Goal: Information Seeking & Learning: Learn about a topic

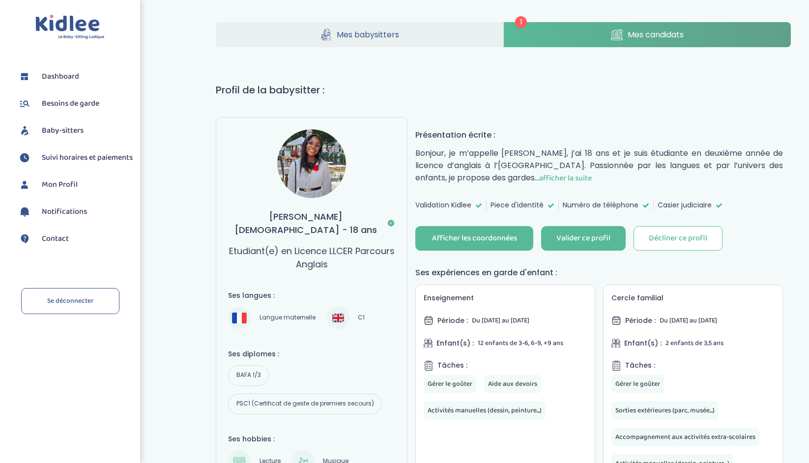
click at [539, 175] on span "afficher la suite" at bounding box center [565, 178] width 53 height 12
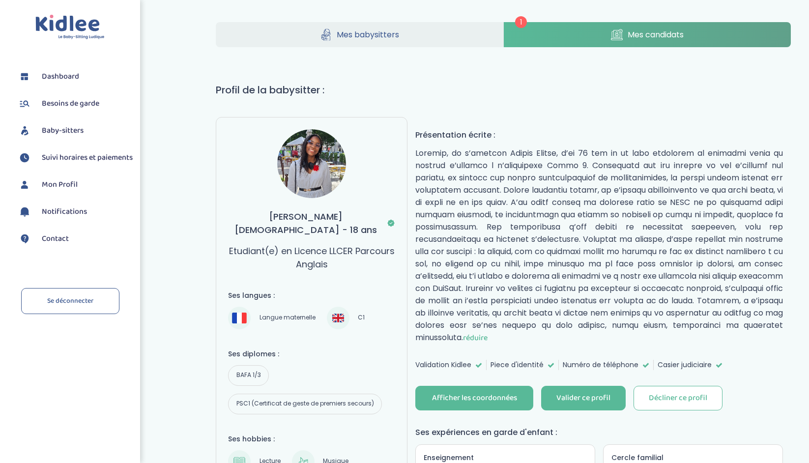
drag, startPoint x: 478, startPoint y: 163, endPoint x: 609, endPoint y: 330, distance: 212.4
click at [609, 330] on p "réduire" at bounding box center [598, 245] width 367 height 197
drag, startPoint x: 609, startPoint y: 330, endPoint x: 515, endPoint y: 179, distance: 176.9
click at [515, 179] on p "réduire" at bounding box center [598, 245] width 367 height 197
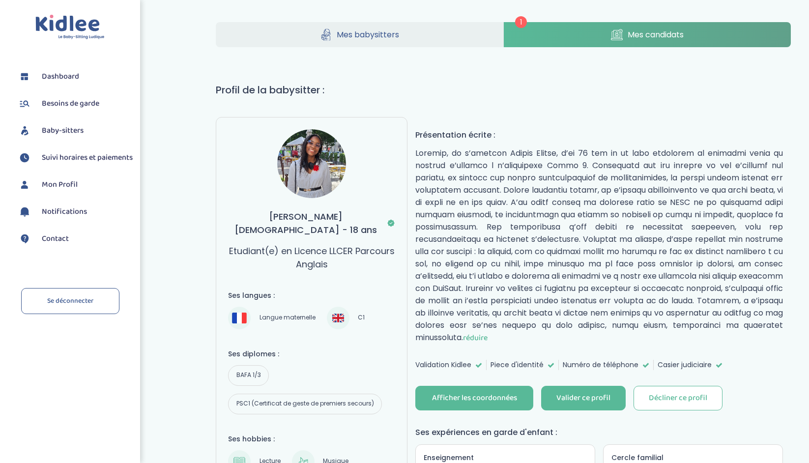
click at [515, 179] on p "réduire" at bounding box center [598, 245] width 367 height 197
click at [312, 162] on img at bounding box center [311, 163] width 69 height 69
click at [305, 174] on img at bounding box center [311, 163] width 69 height 69
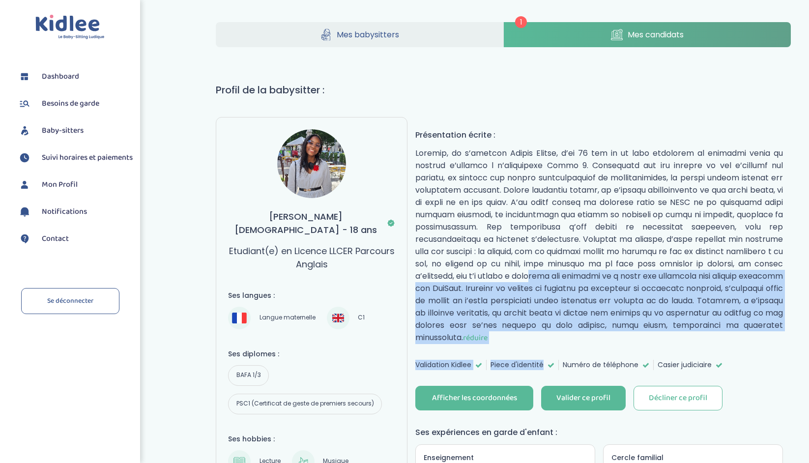
drag, startPoint x: 556, startPoint y: 365, endPoint x: 532, endPoint y: 266, distance: 102.6
click at [532, 266] on p "réduire" at bounding box center [598, 245] width 367 height 197
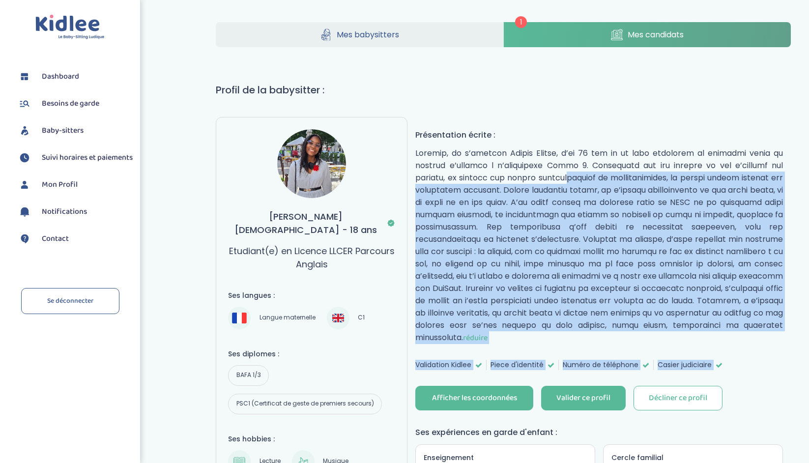
drag, startPoint x: 486, startPoint y: 171, endPoint x: 540, endPoint y: 371, distance: 207.0
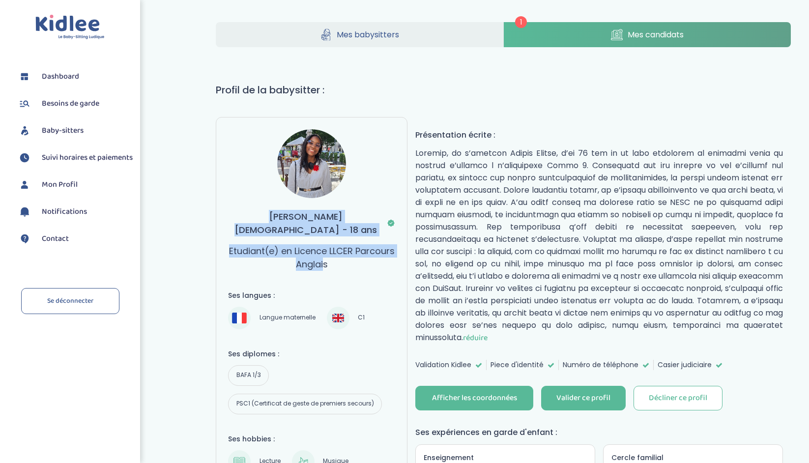
drag, startPoint x: 322, startPoint y: 253, endPoint x: 277, endPoint y: 207, distance: 64.3
click at [277, 207] on div "[PERSON_NAME] - 18 ans Etudiant(e) en Licence LLCER Parcours Anglais" at bounding box center [311, 199] width 167 height 141
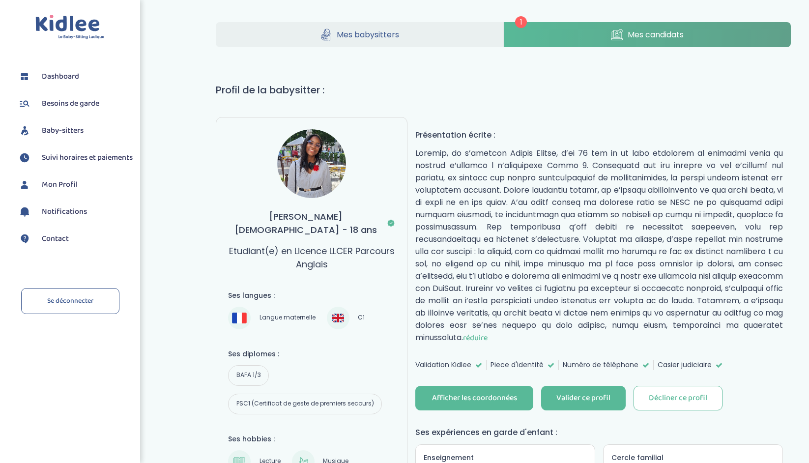
drag, startPoint x: 491, startPoint y: 125, endPoint x: 602, endPoint y: 328, distance: 231.3
click at [602, 328] on p "réduire" at bounding box center [598, 245] width 367 height 197
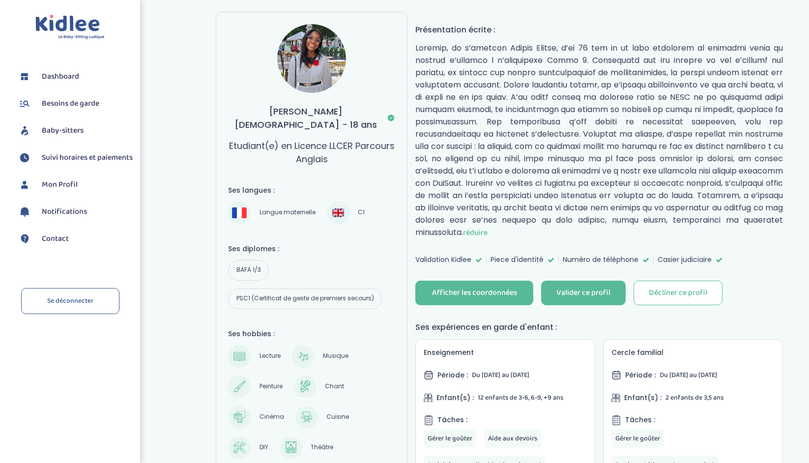
scroll to position [104, 0]
